Goal: Task Accomplishment & Management: Manage account settings

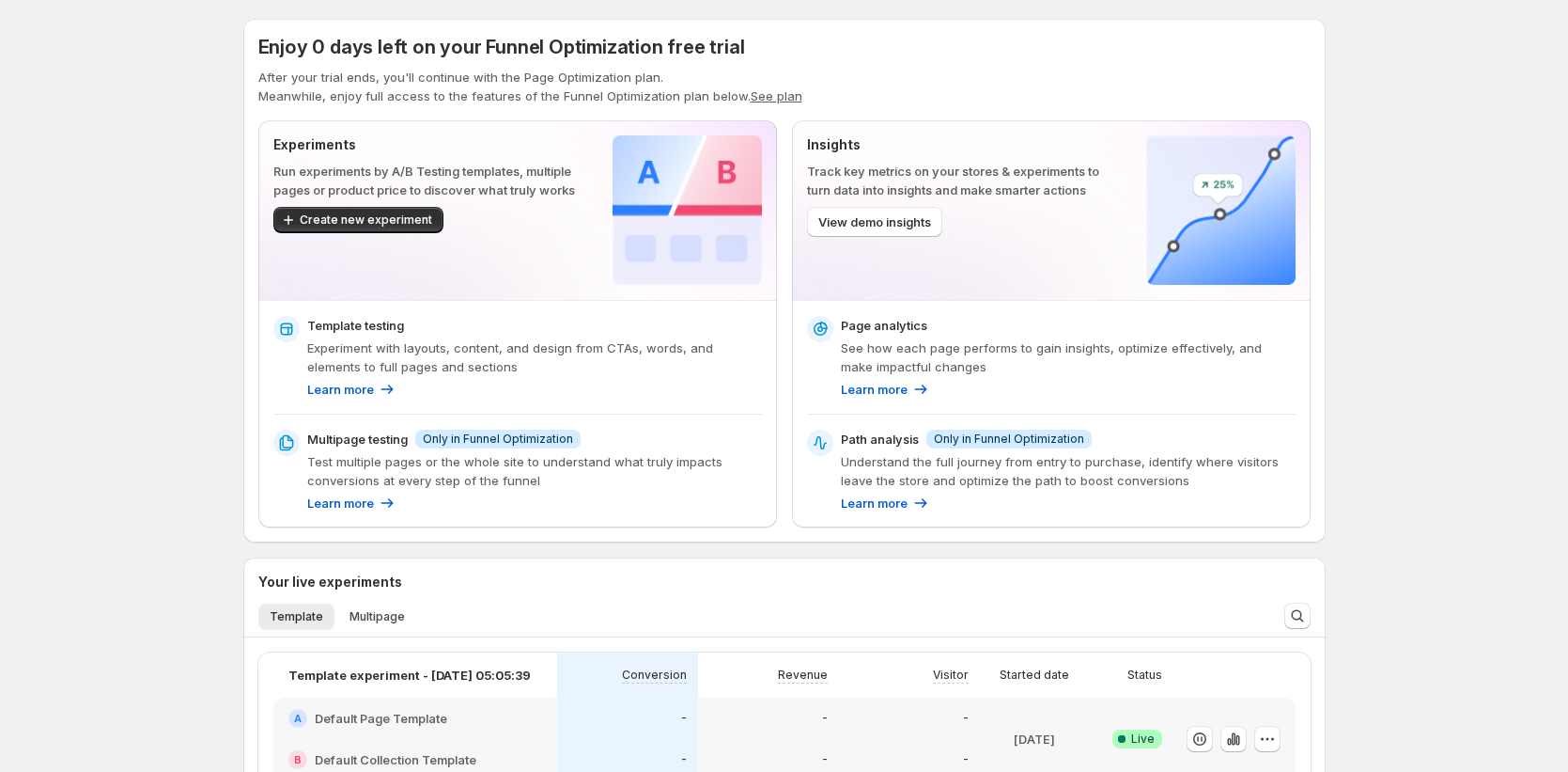
scroll to position [10, 0]
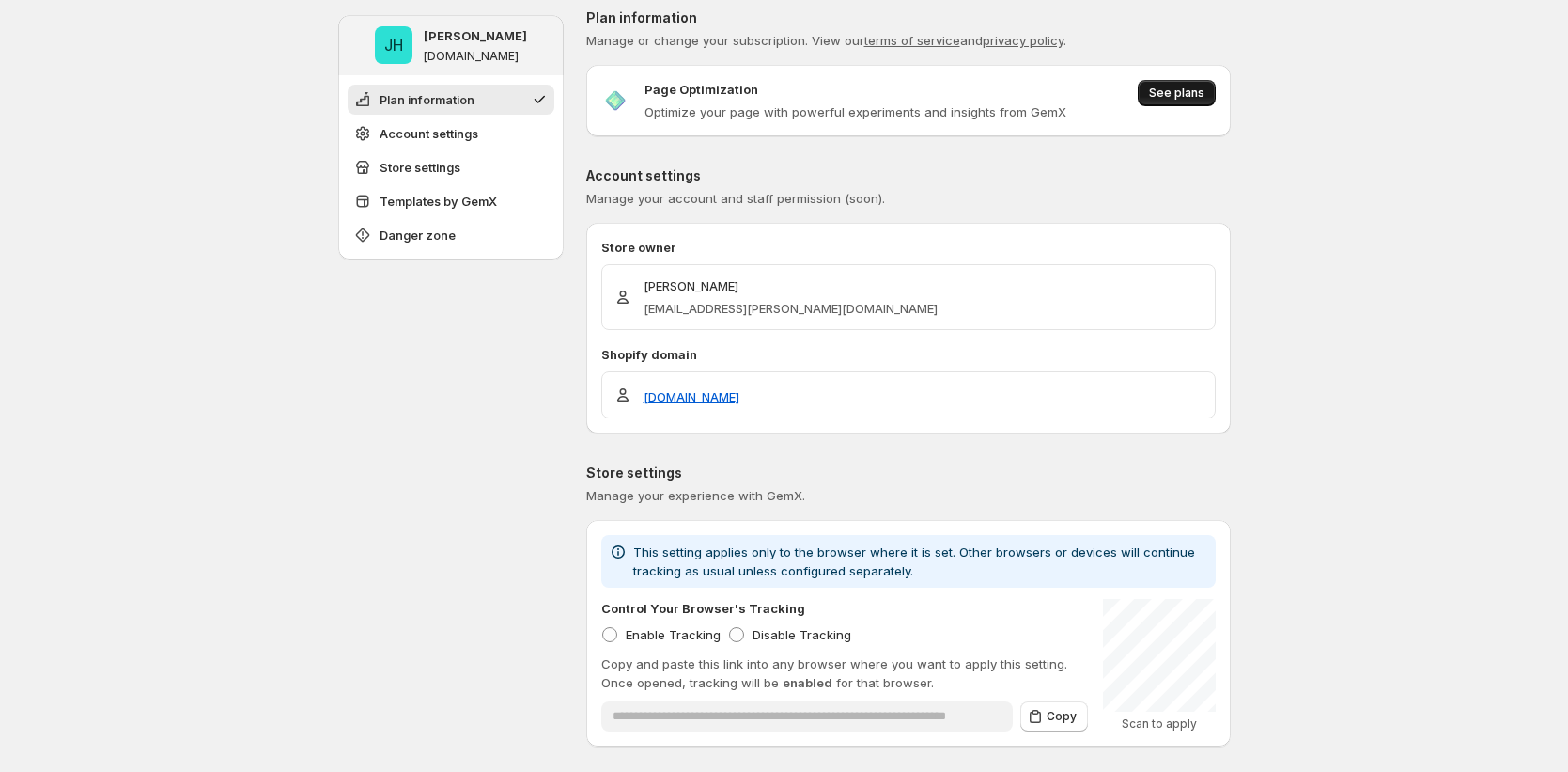
click at [1159, 87] on span "See plans" at bounding box center [1177, 93] width 56 height 15
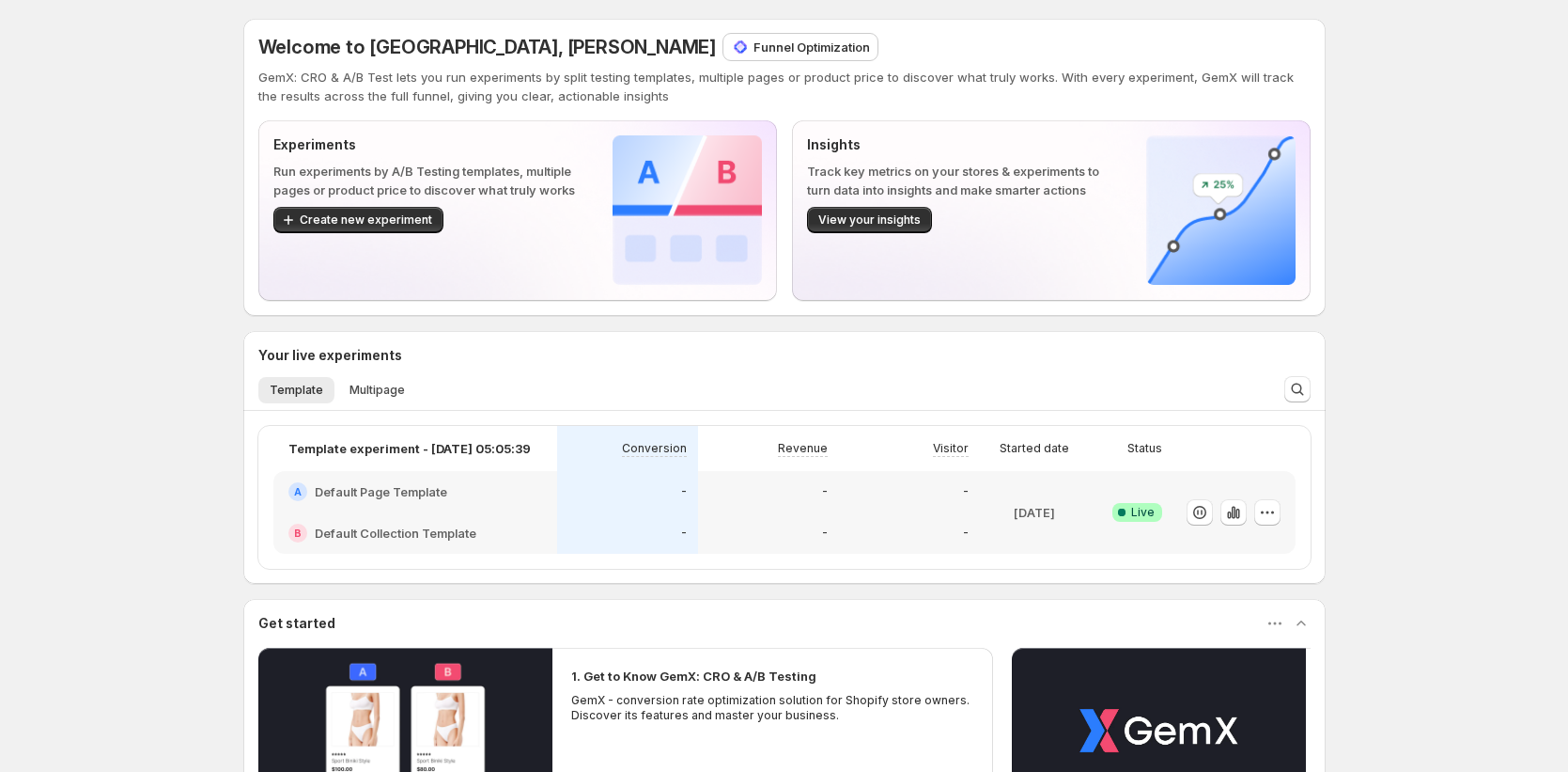
scroll to position [335, 0]
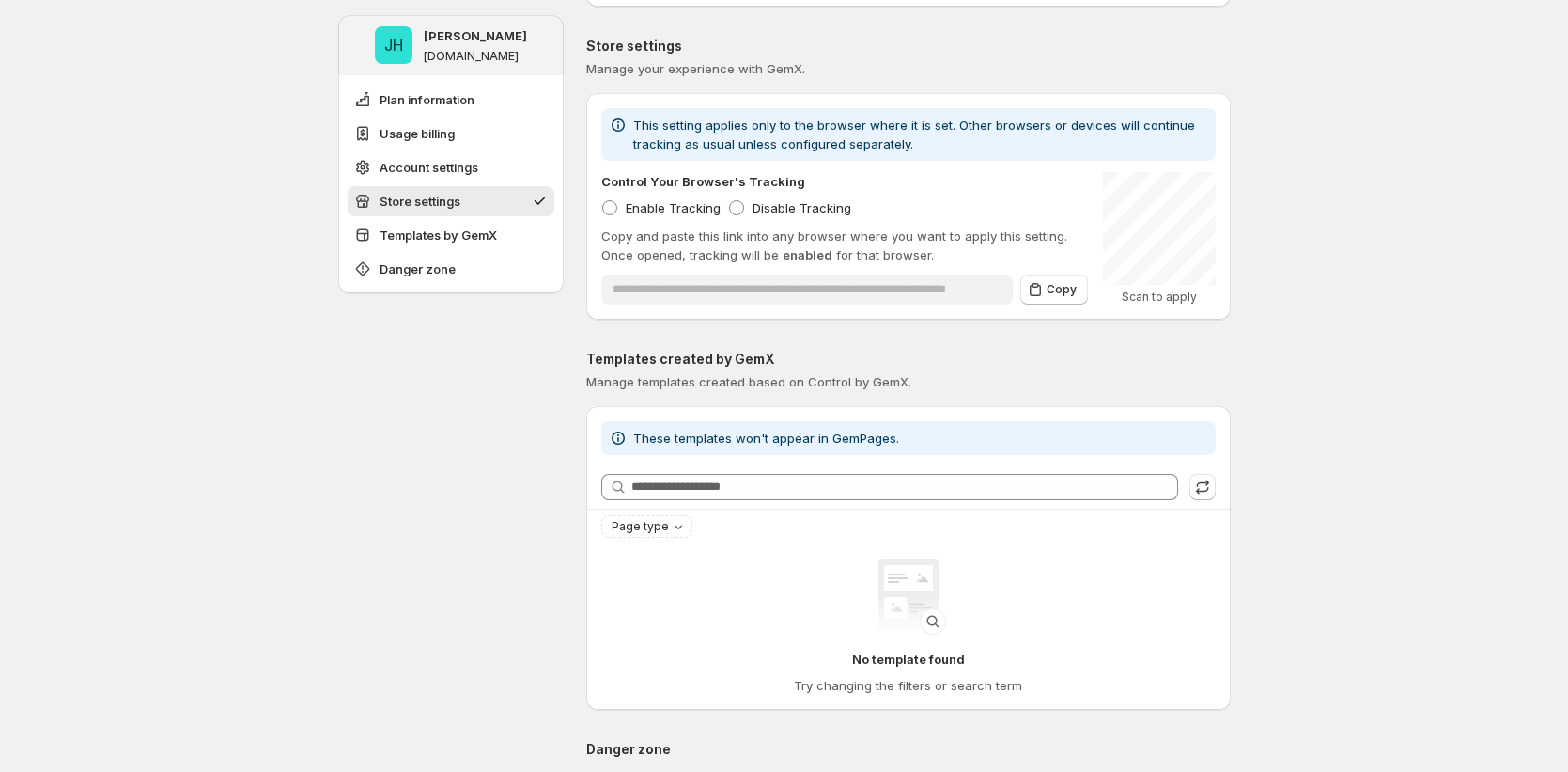
scroll to position [1334, 0]
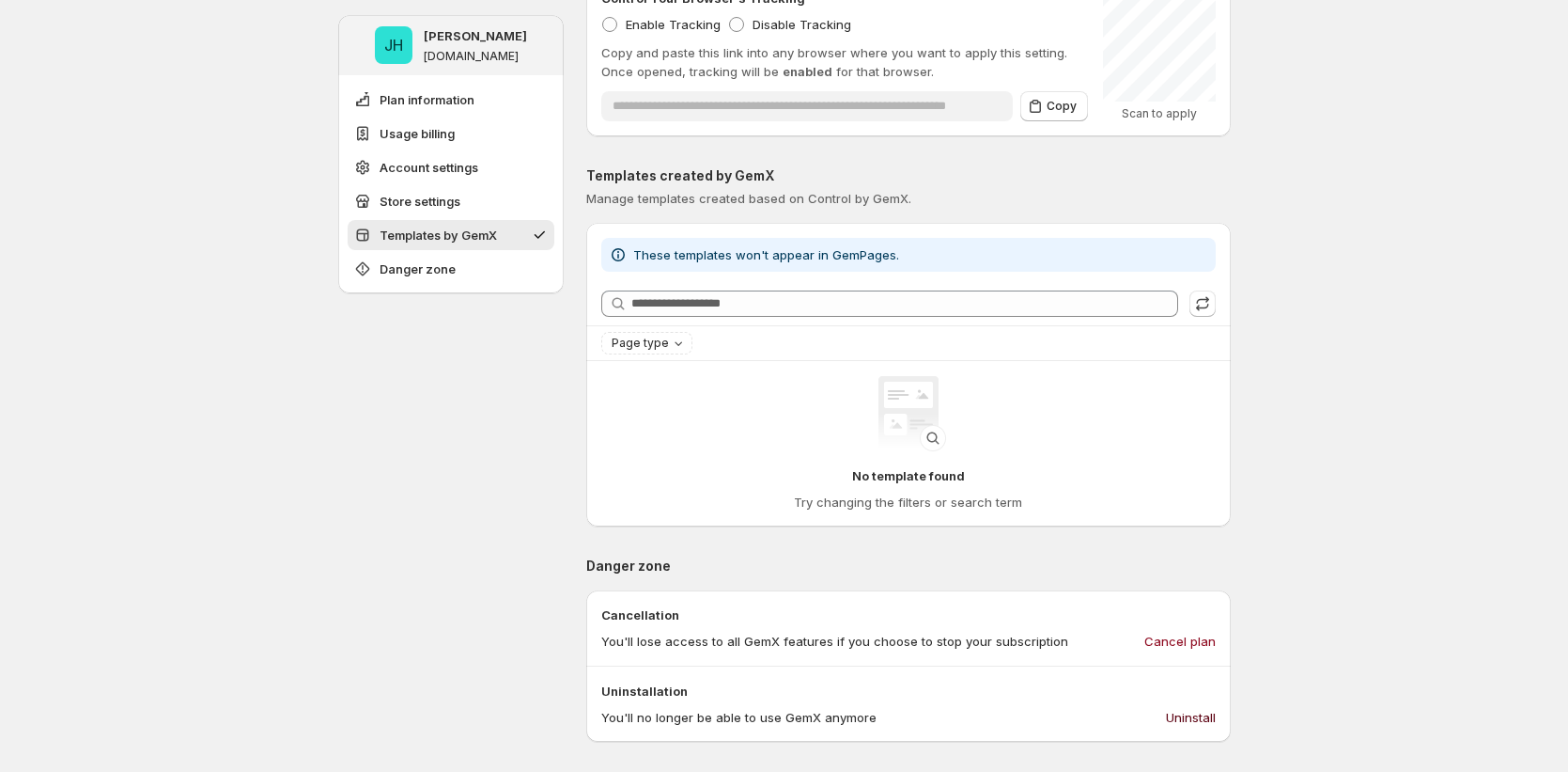
click at [1198, 723] on span "Uninstall" at bounding box center [1191, 717] width 50 height 19
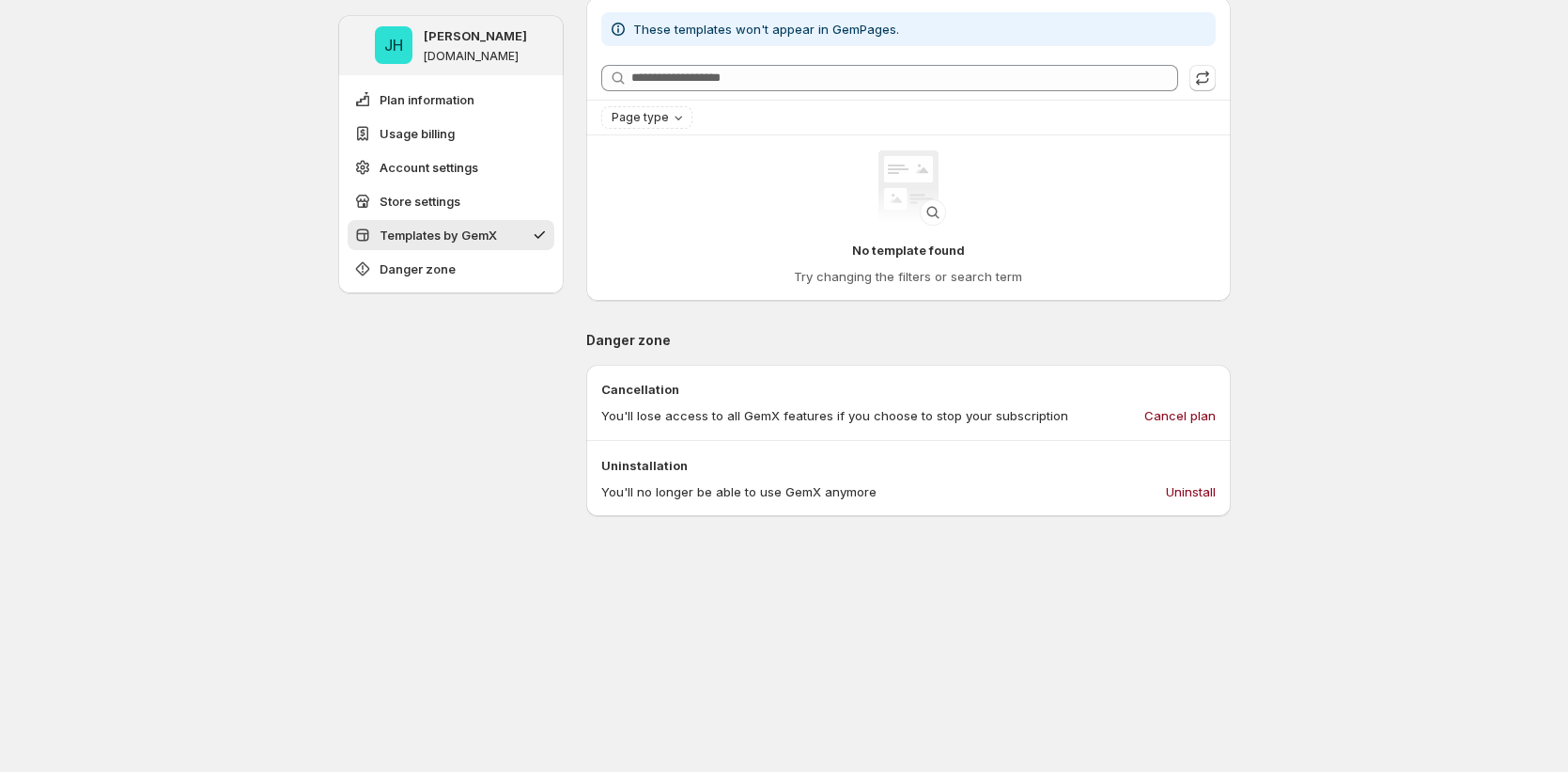
scroll to position [1891, 0]
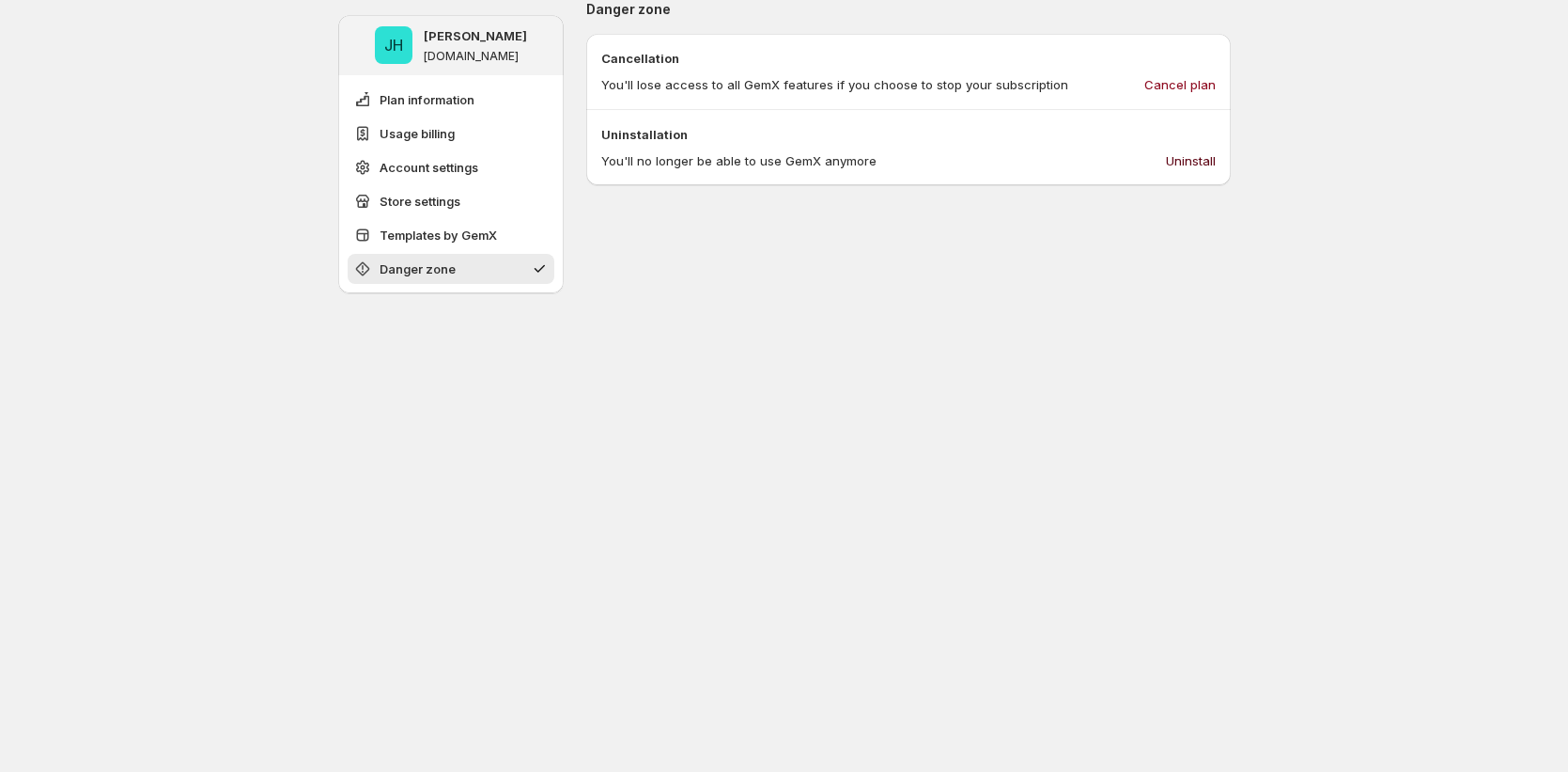
click at [1200, 168] on span "Uninstall" at bounding box center [1191, 161] width 50 height 19
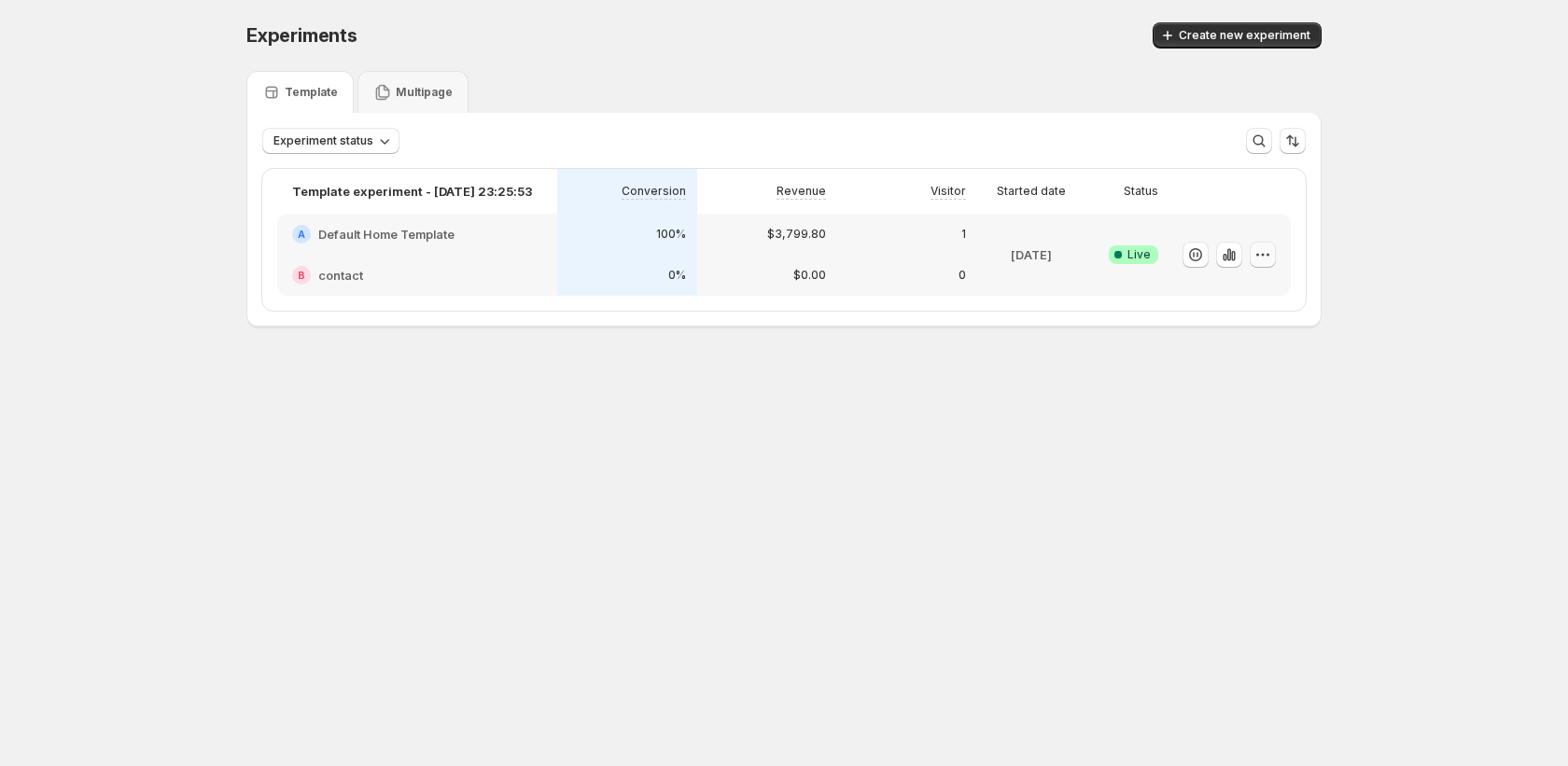
click at [1263, 254] on icon "button" at bounding box center [1263, 254] width 3 height 3
click at [1221, 294] on span "Edit" at bounding box center [1280, 293] width 195 height 19
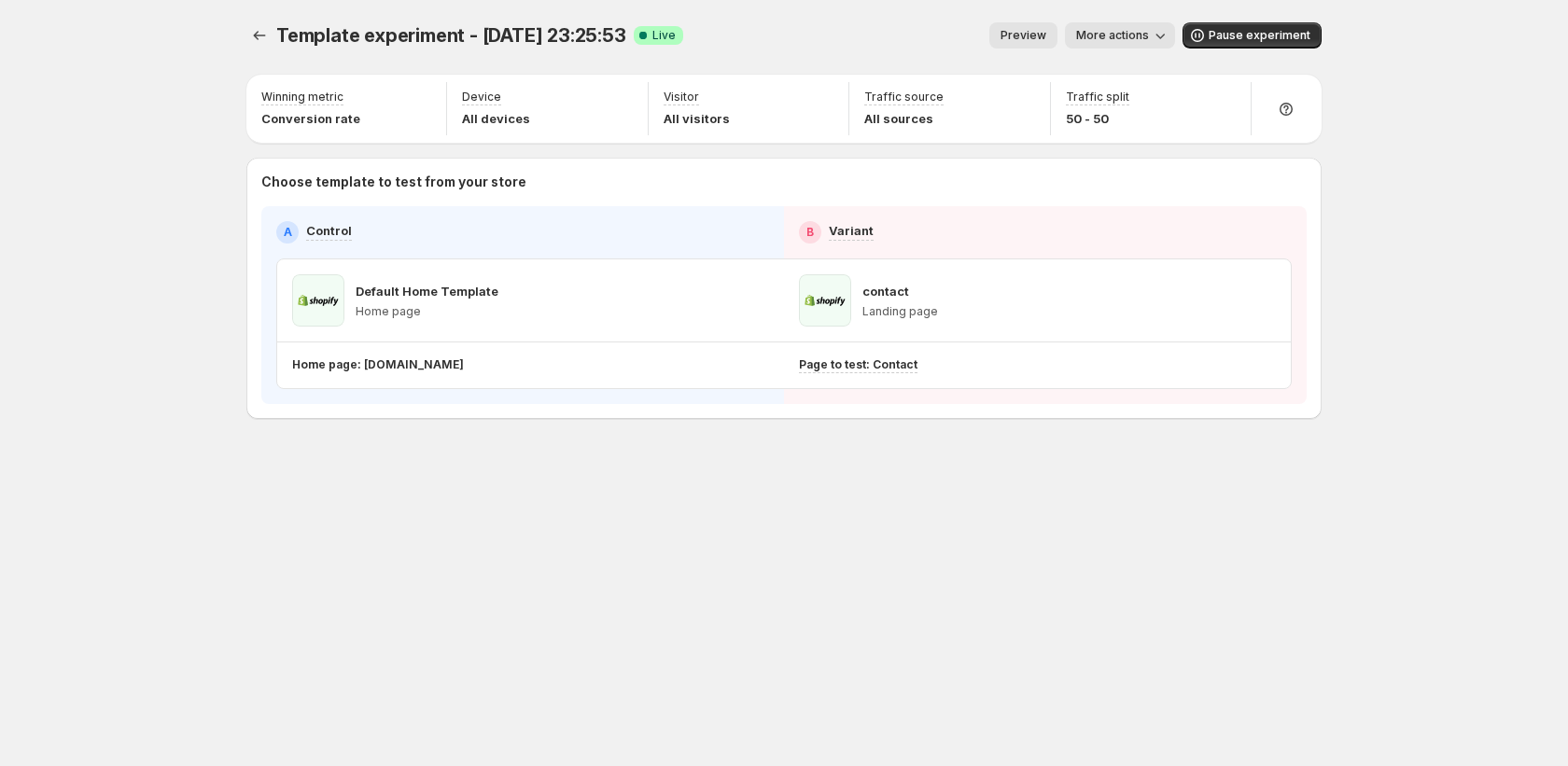
click at [1158, 40] on icon "button" at bounding box center [1160, 35] width 19 height 19
click at [1161, 136] on span "Copy live page link" at bounding box center [1163, 138] width 111 height 15
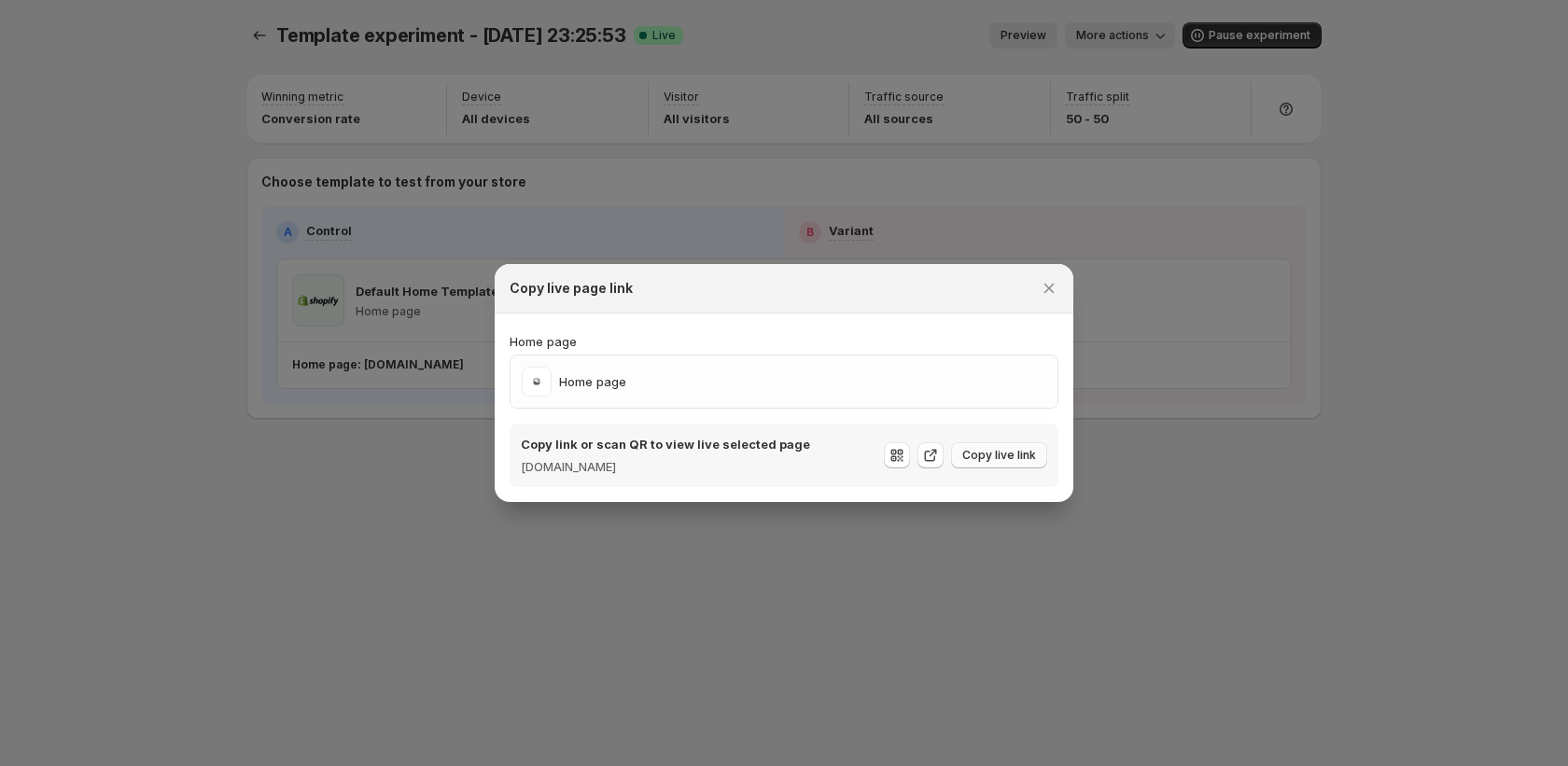
click at [964, 454] on span "Copy live link" at bounding box center [999, 455] width 73 height 15
click at [1040, 288] on icon "Close" at bounding box center [1049, 287] width 19 height 19
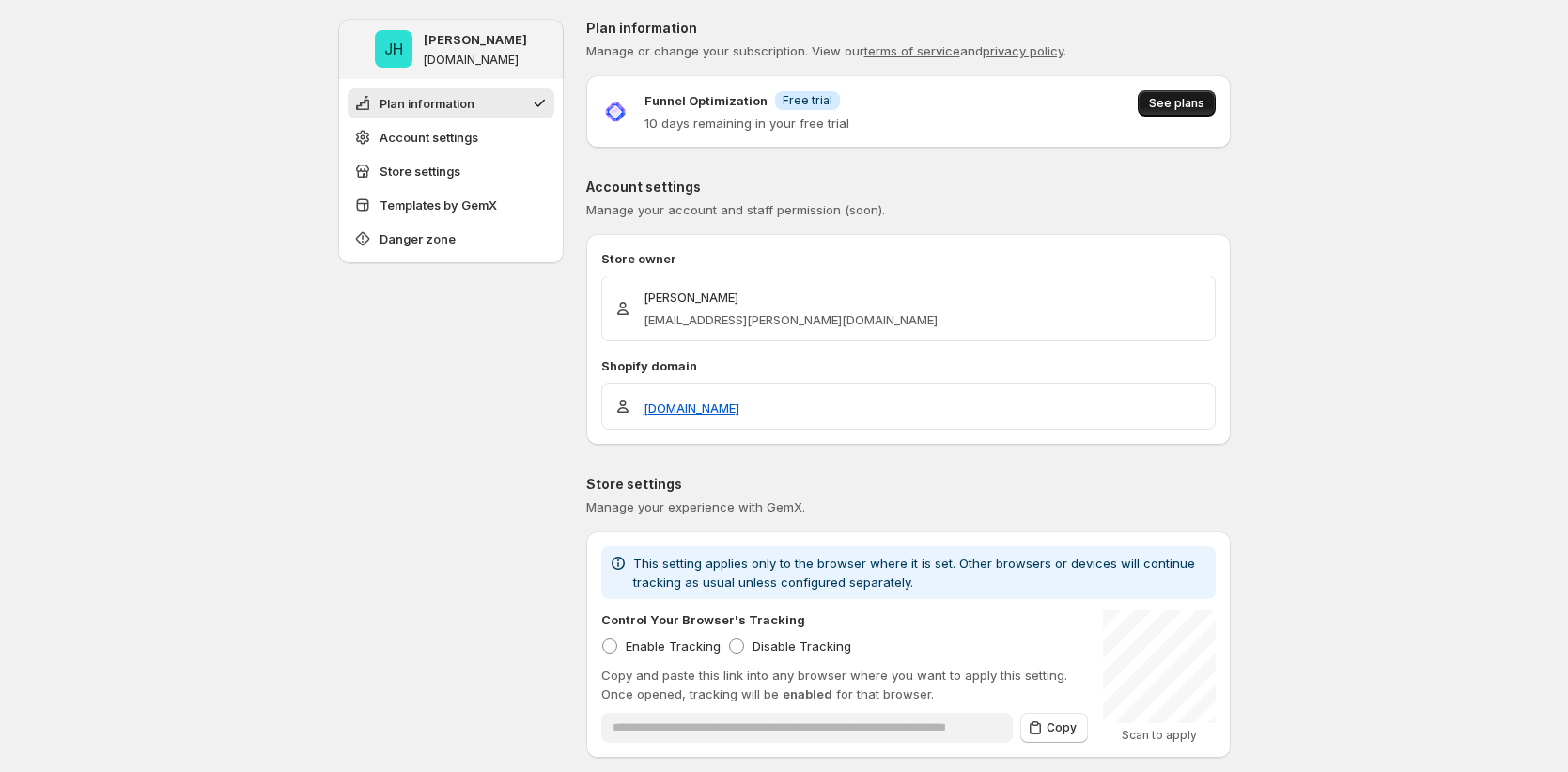
click at [1184, 100] on span "See plans" at bounding box center [1177, 103] width 56 height 15
